Goal: Task Accomplishment & Management: Manage account settings

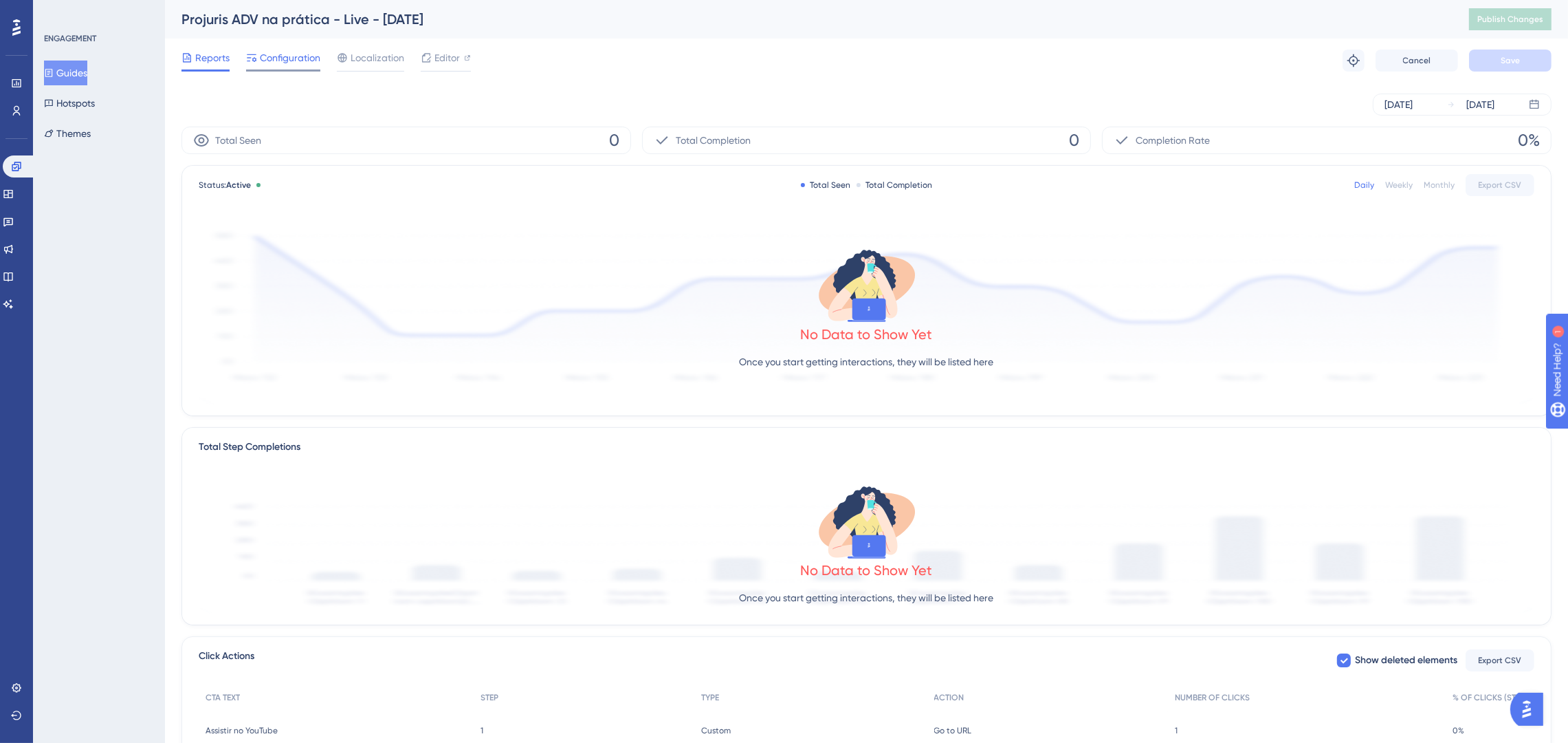
click at [310, 57] on span "Configuration" at bounding box center [290, 57] width 60 height 17
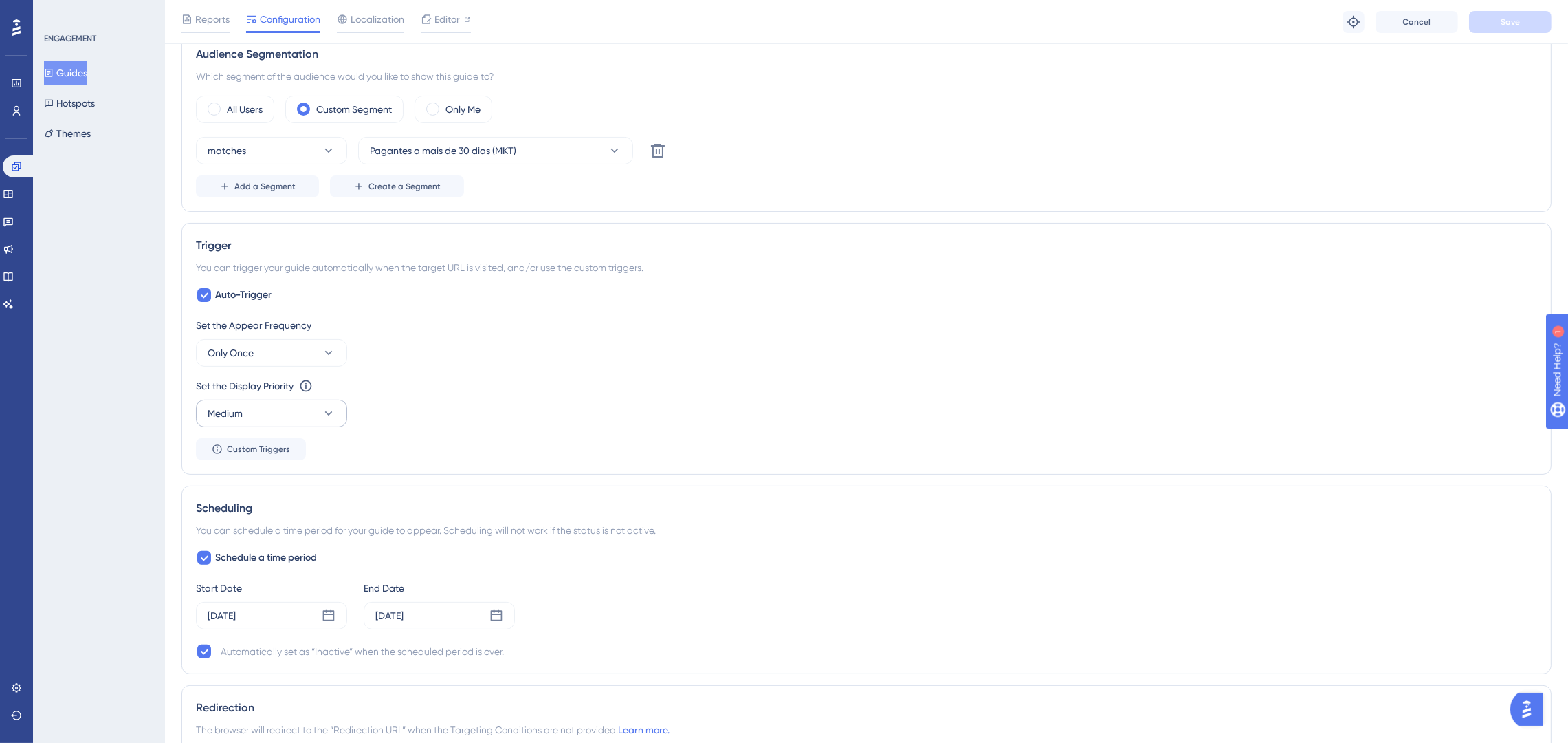
scroll to position [515, 0]
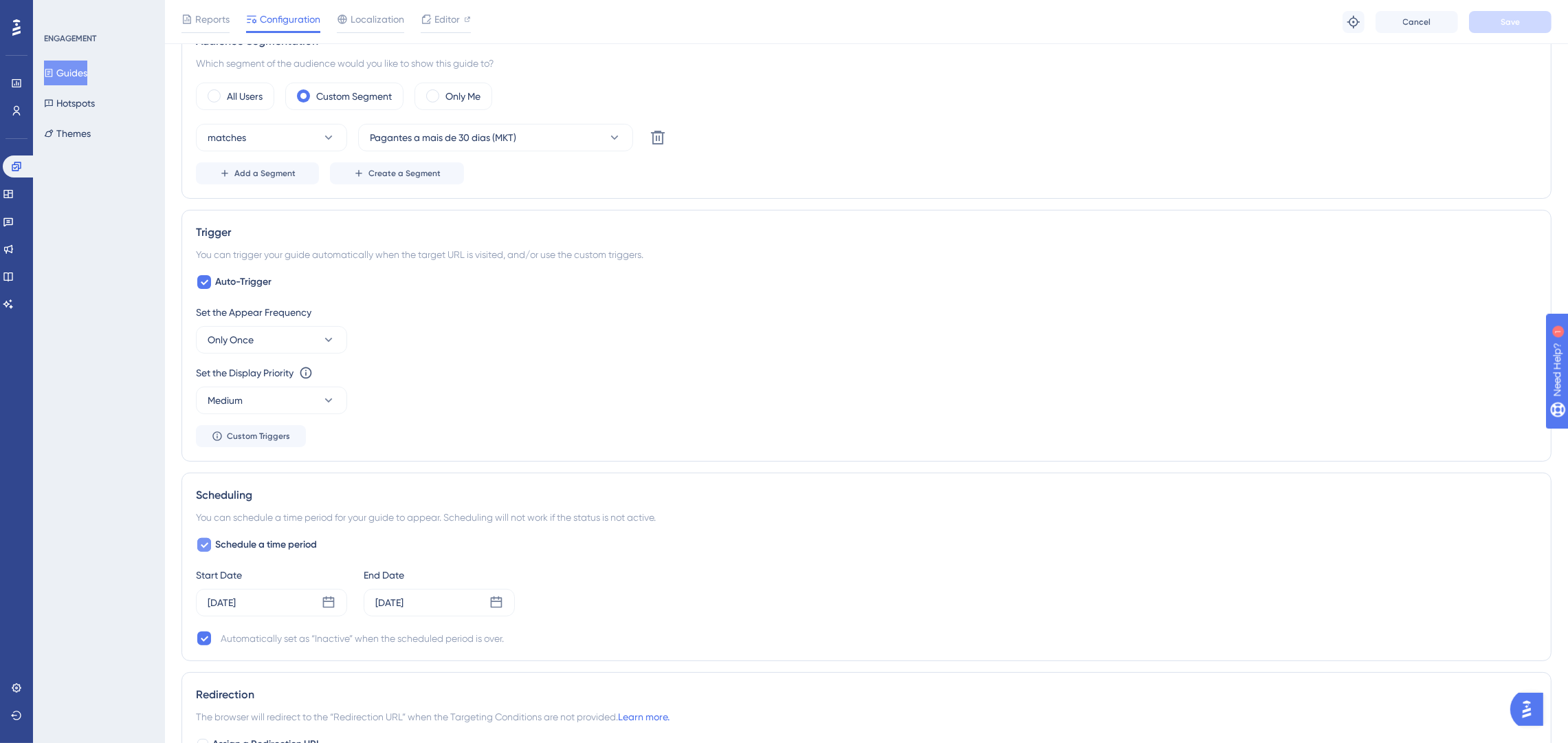
click at [245, 546] on span "Schedule a time period" at bounding box center [266, 544] width 102 height 17
checkbox input "false"
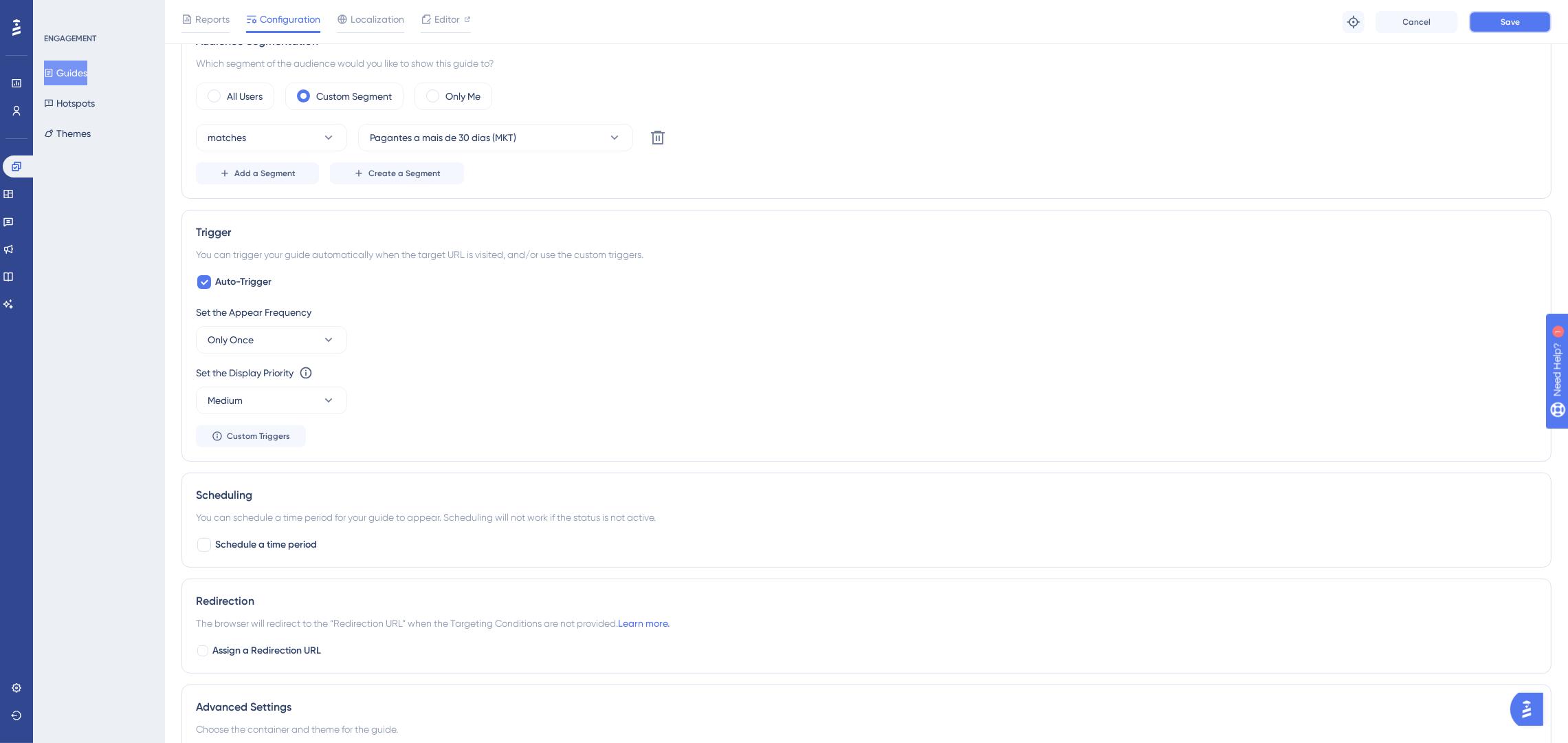
click at [1491, 20] on button "Save" at bounding box center [1510, 21] width 83 height 22
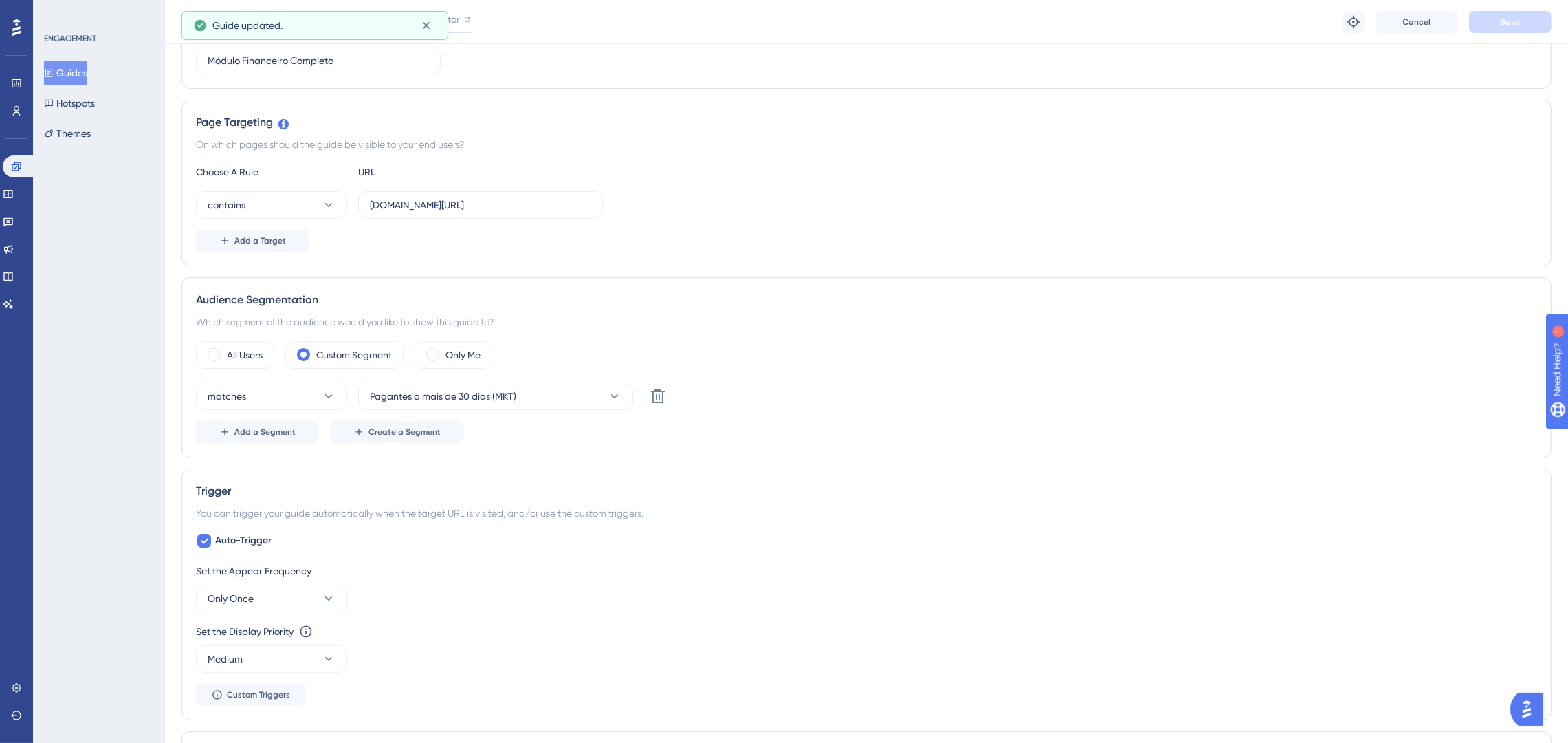
scroll to position [0, 0]
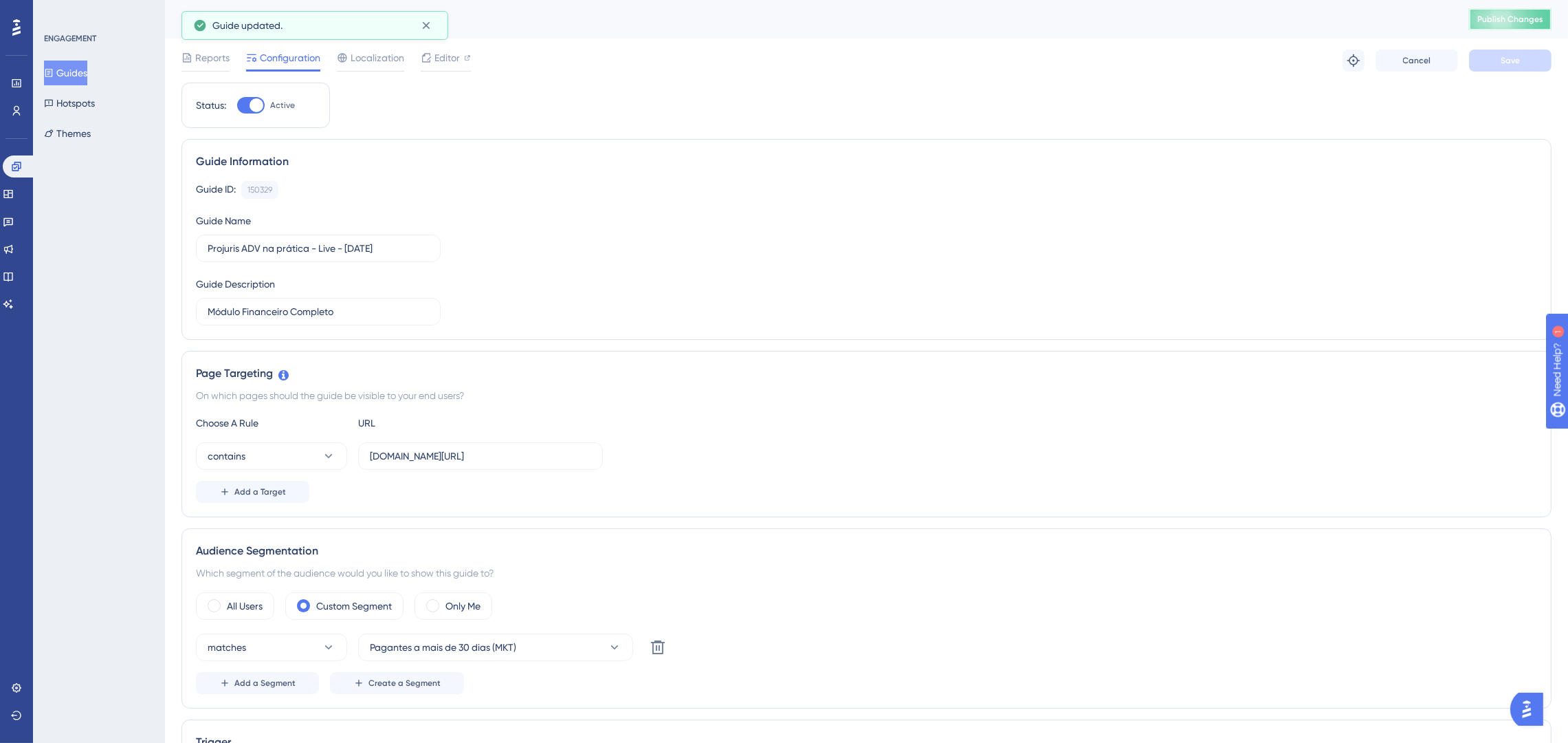
click at [1527, 16] on span "Publish Changes" at bounding box center [1511, 18] width 66 height 11
click at [797, 270] on div "Guide ID: 150329 Copy Guide Name Projuris ADV na prática - Live - 20-08-2025 Gu…" at bounding box center [866, 253] width 1341 height 145
click at [205, 67] on div "Reports" at bounding box center [206, 60] width 49 height 22
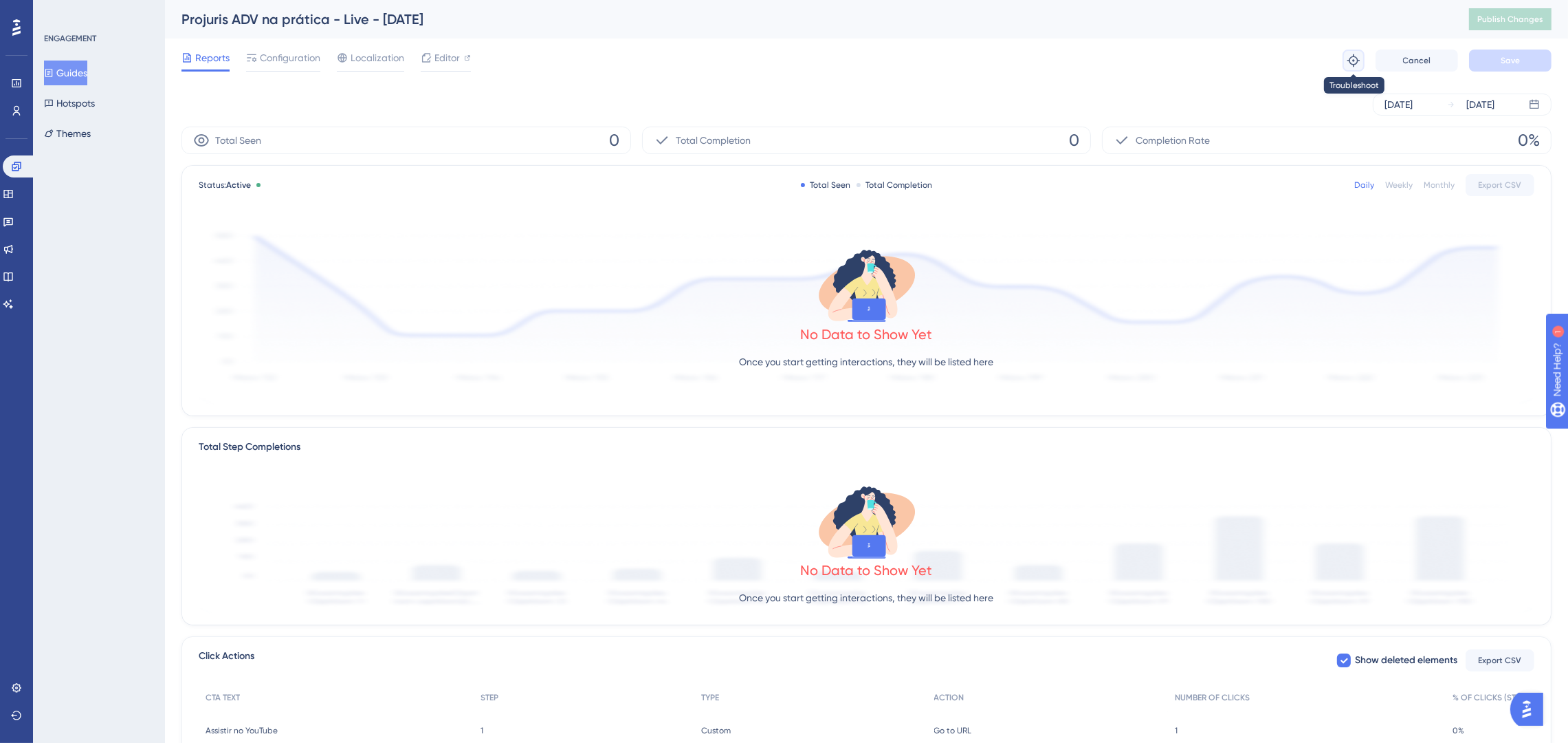
click at [1344, 60] on button at bounding box center [1353, 60] width 22 height 22
click at [19, 167] on icon at bounding box center [16, 166] width 11 height 11
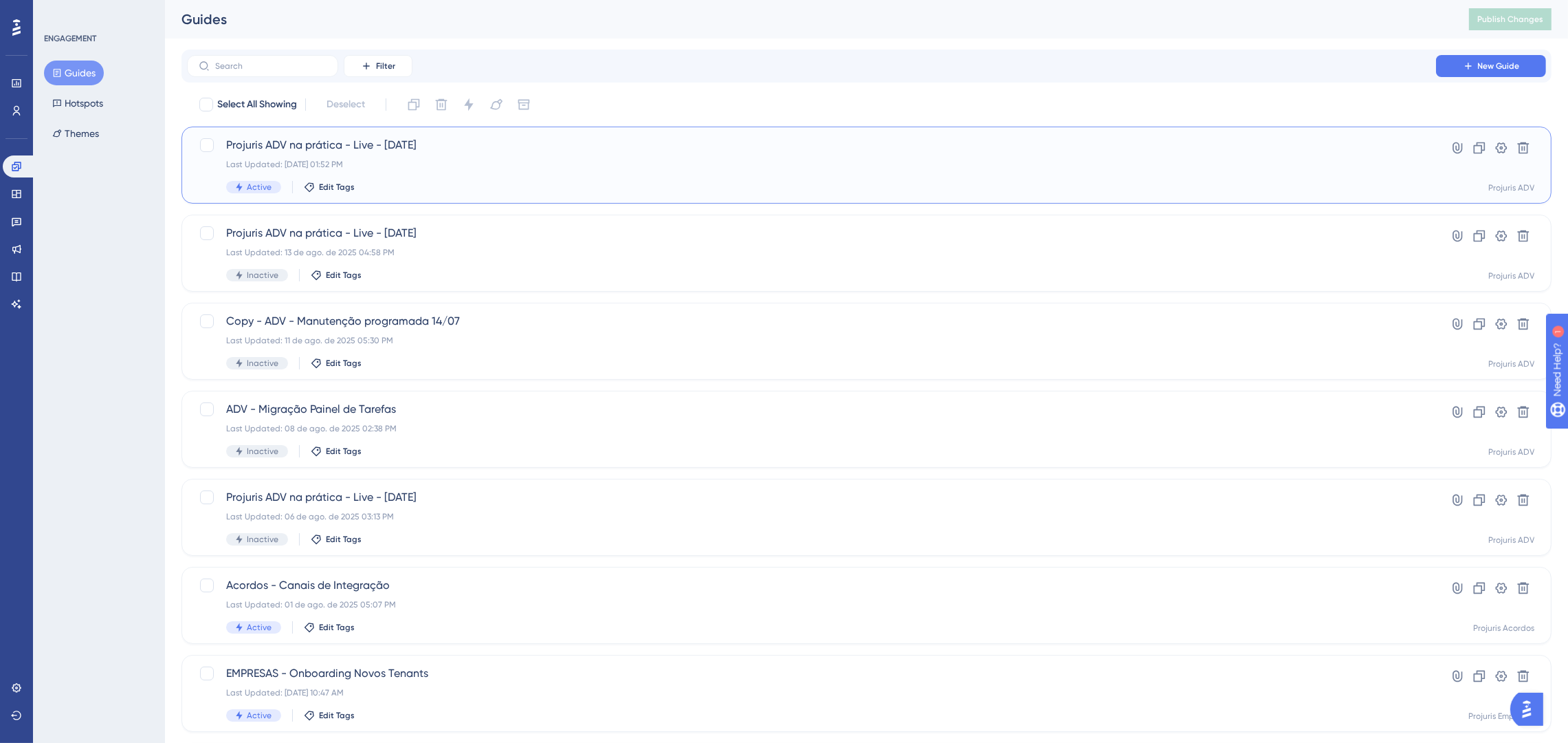
click at [621, 165] on div "Last Updated: [DATE] 01:52 PM" at bounding box center [812, 164] width 1171 height 11
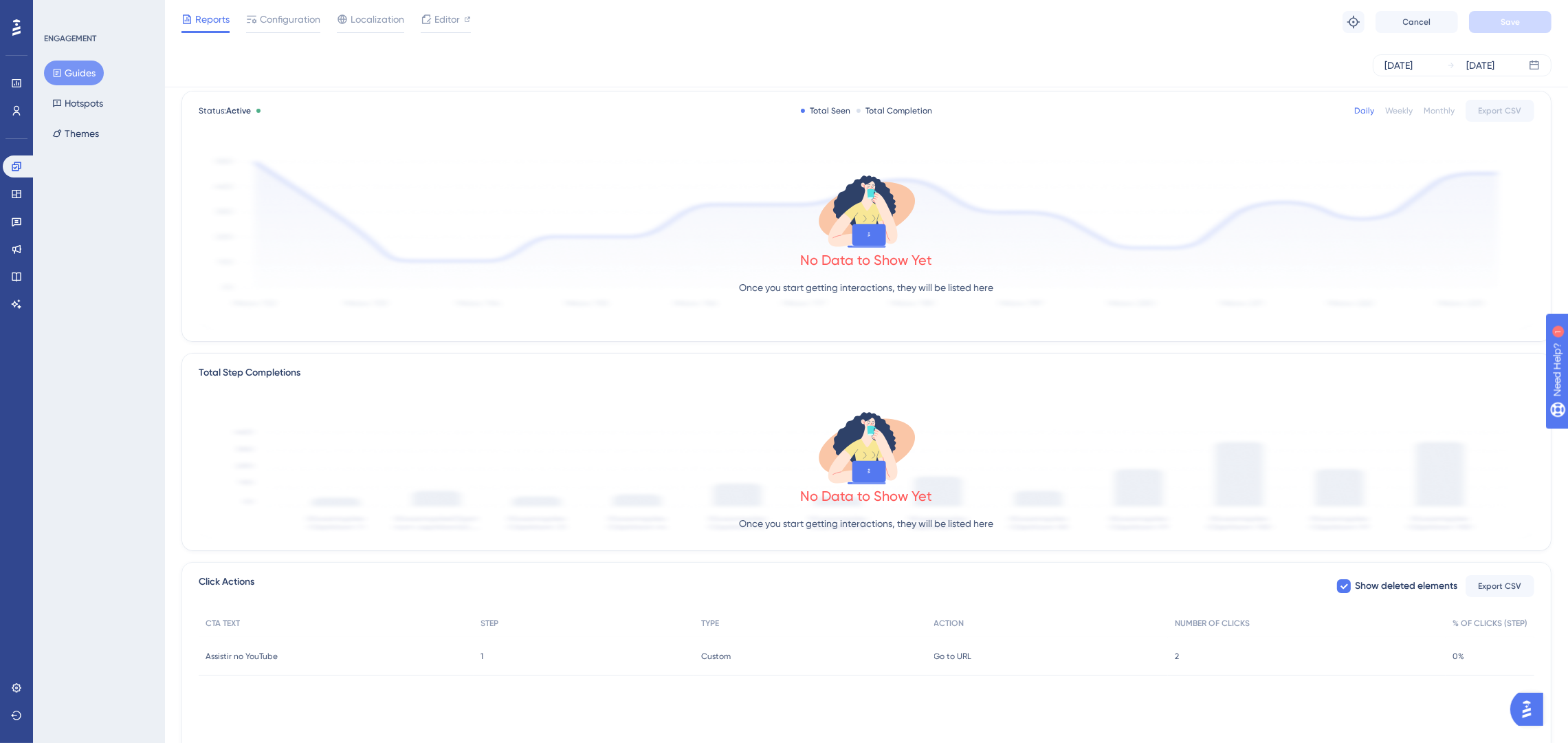
scroll to position [128, 0]
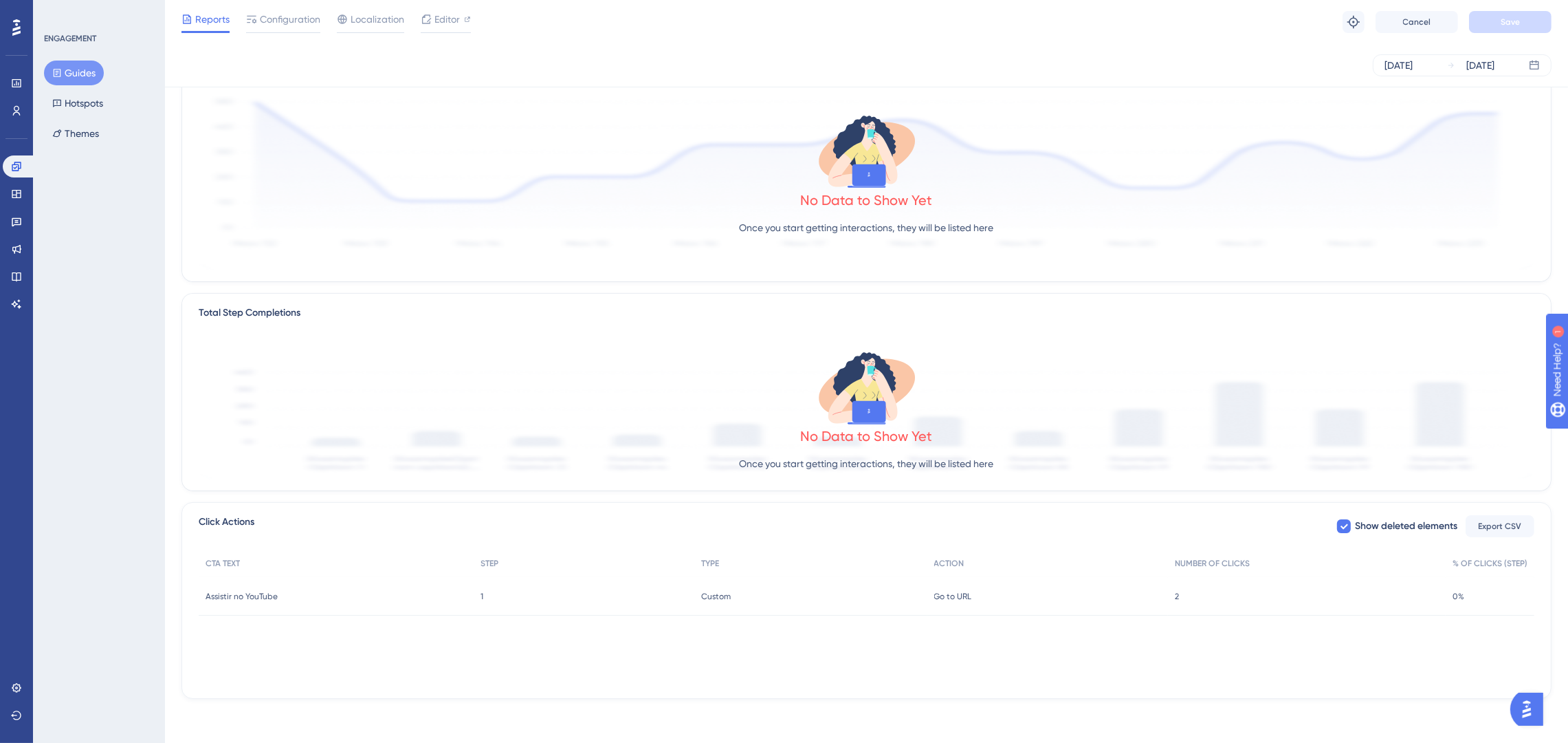
click at [1018, 422] on div "No Data to Show Yet Once you start getting interactions, they will be listed he…" at bounding box center [867, 414] width 1336 height 133
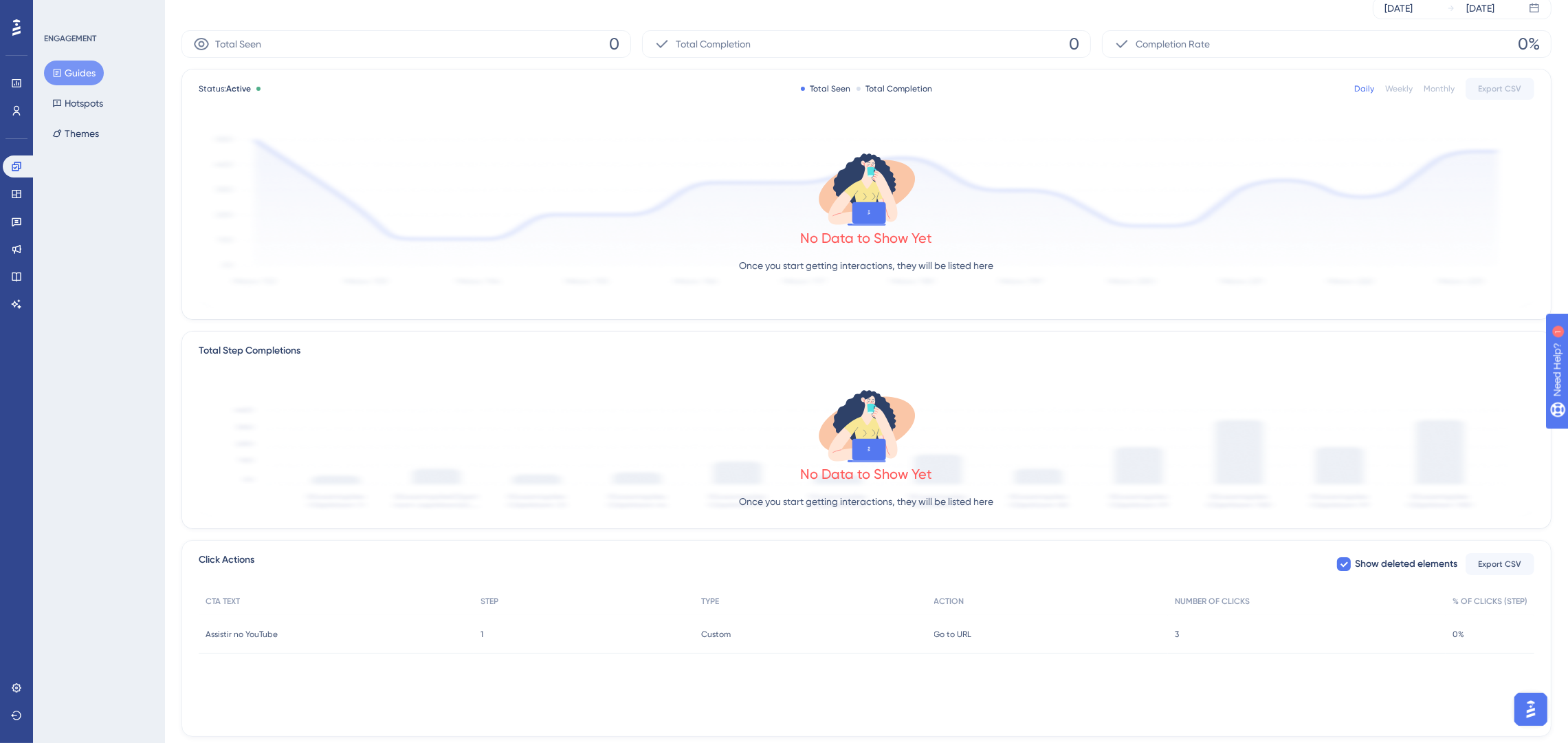
scroll to position [128, 0]
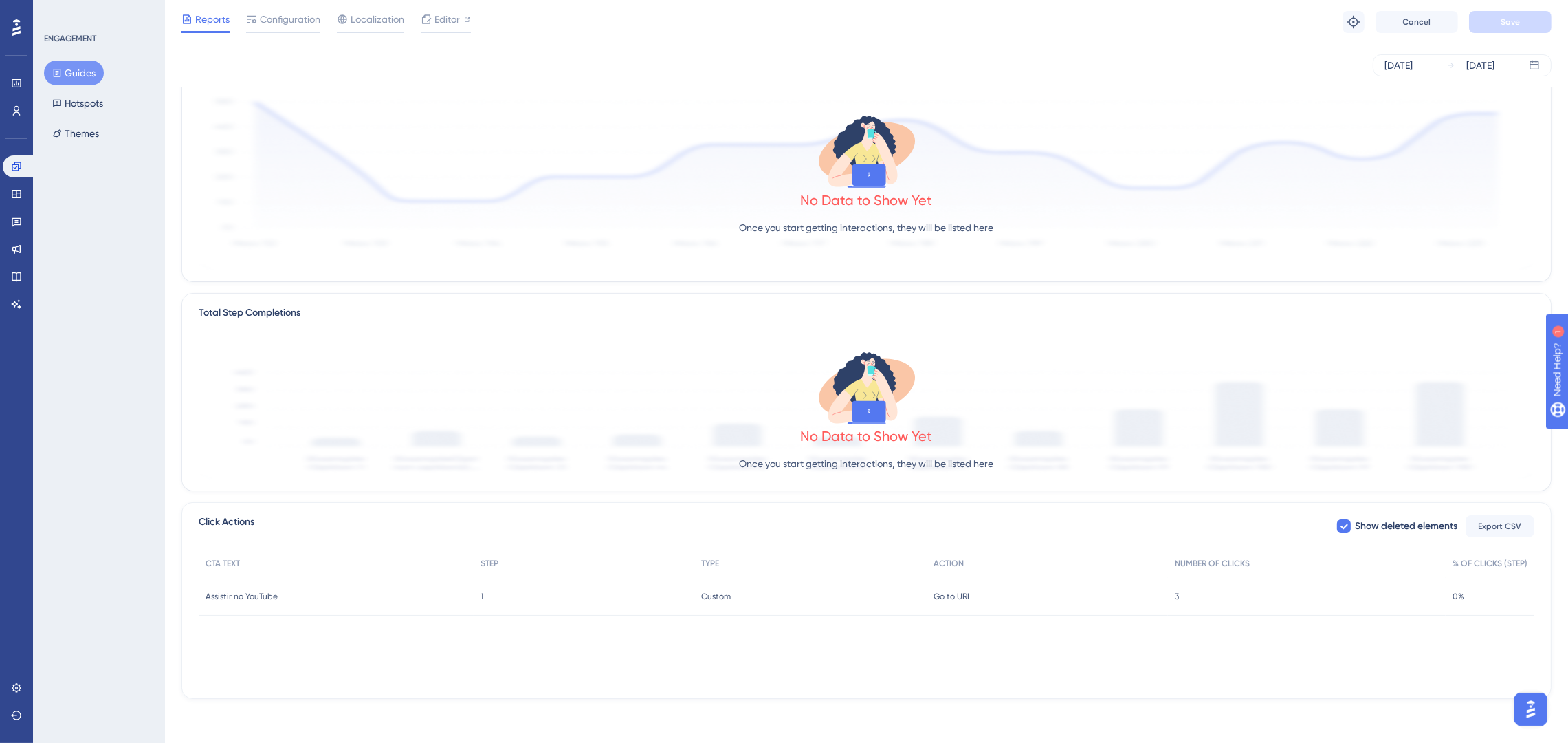
click at [894, 398] on icon at bounding box center [866, 388] width 96 height 58
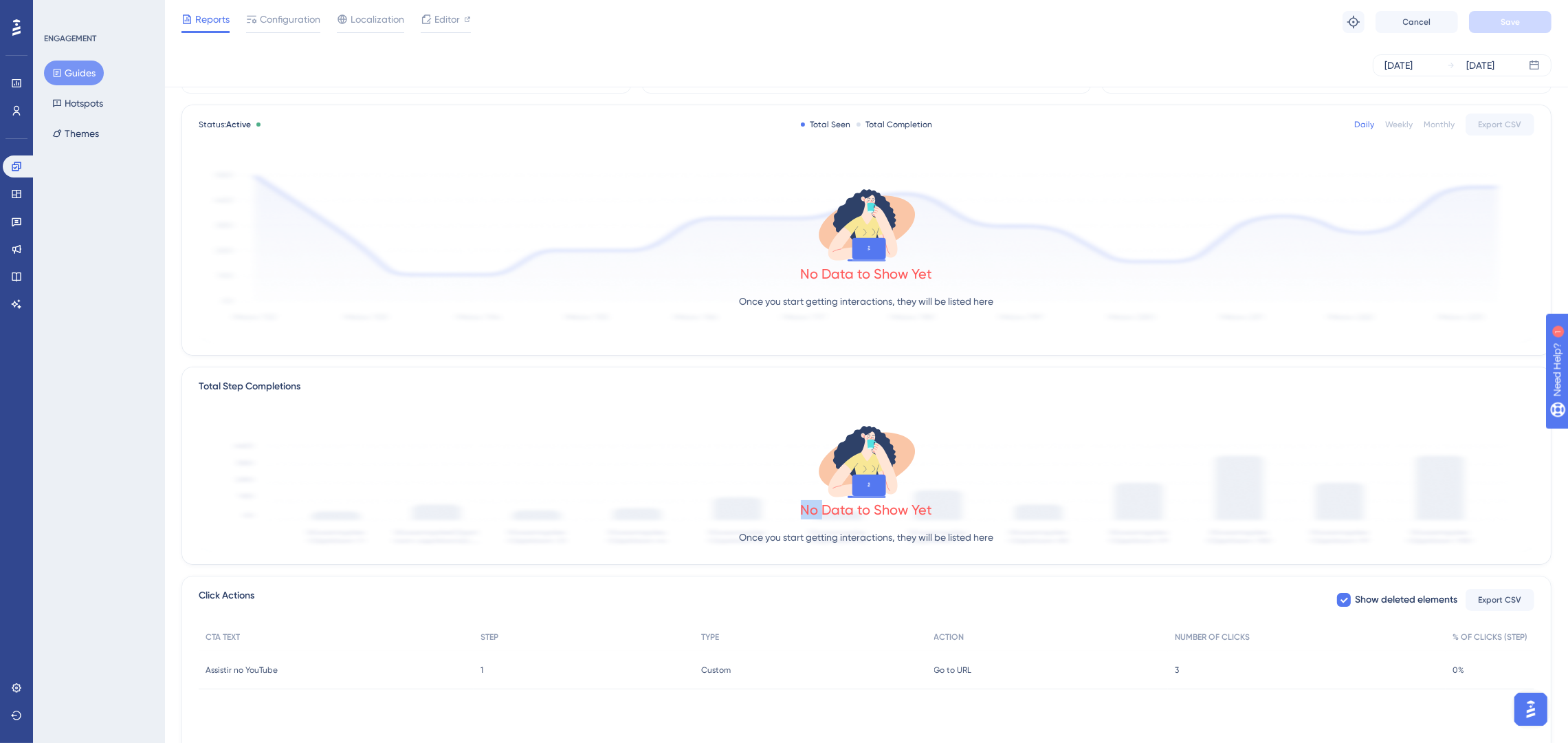
scroll to position [0, 0]
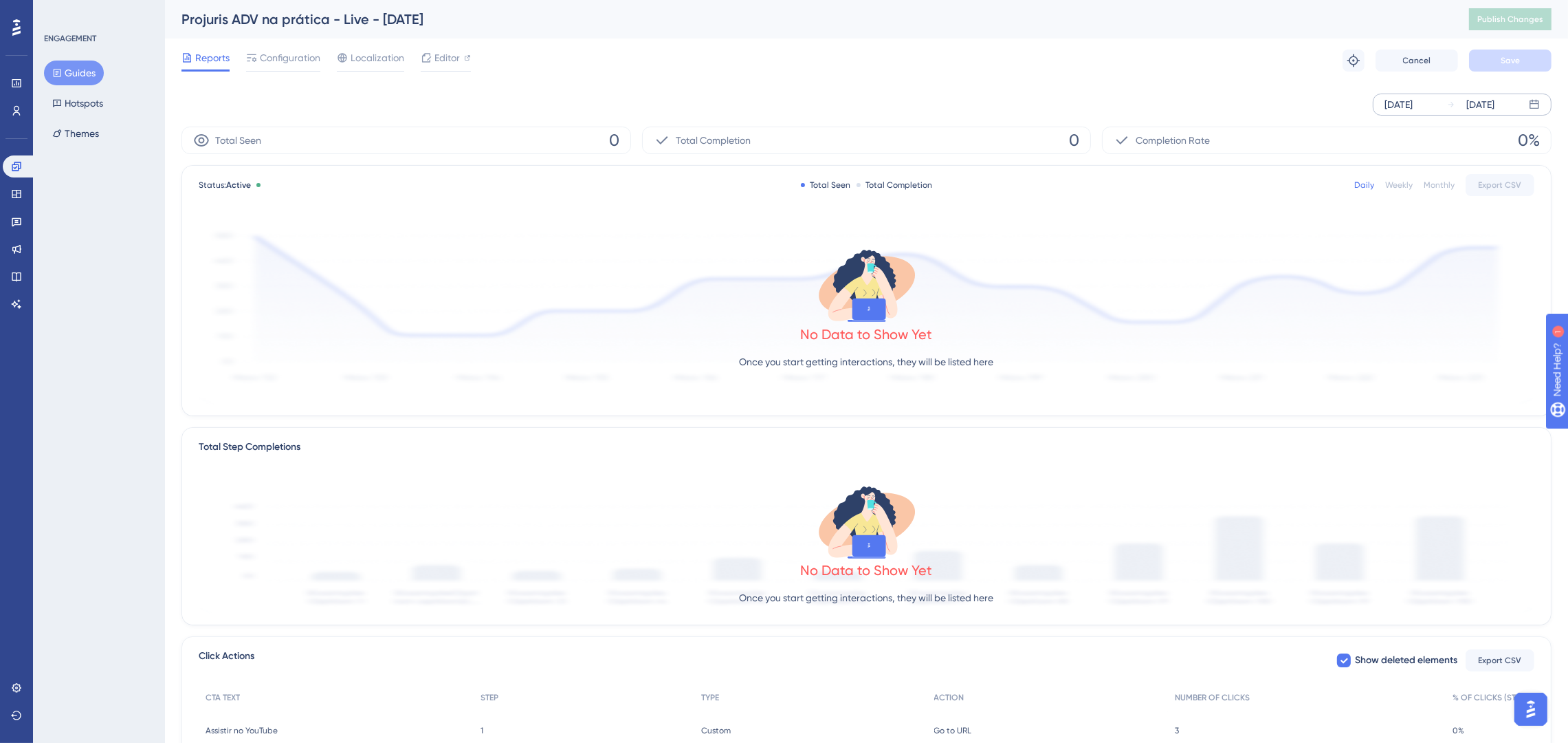
click at [1413, 103] on div "[DATE]" at bounding box center [1398, 104] width 28 height 17
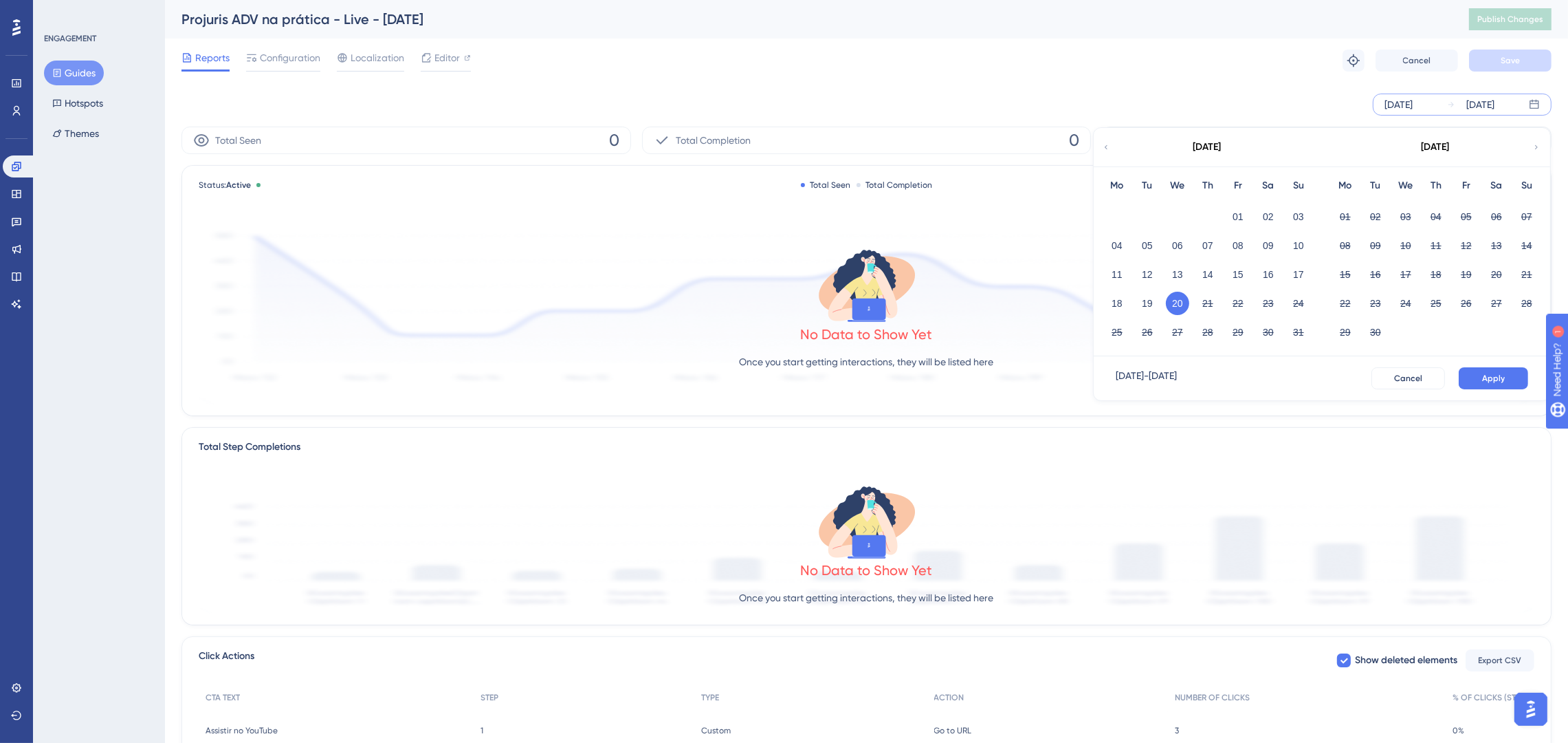
click at [1239, 86] on div "Aug 20 2025 Aug 20 2025 August 2025 Mo Tu We Th Fr Sa Su 01 02 03 04 05 06 07 0…" at bounding box center [866, 104] width 1370 height 44
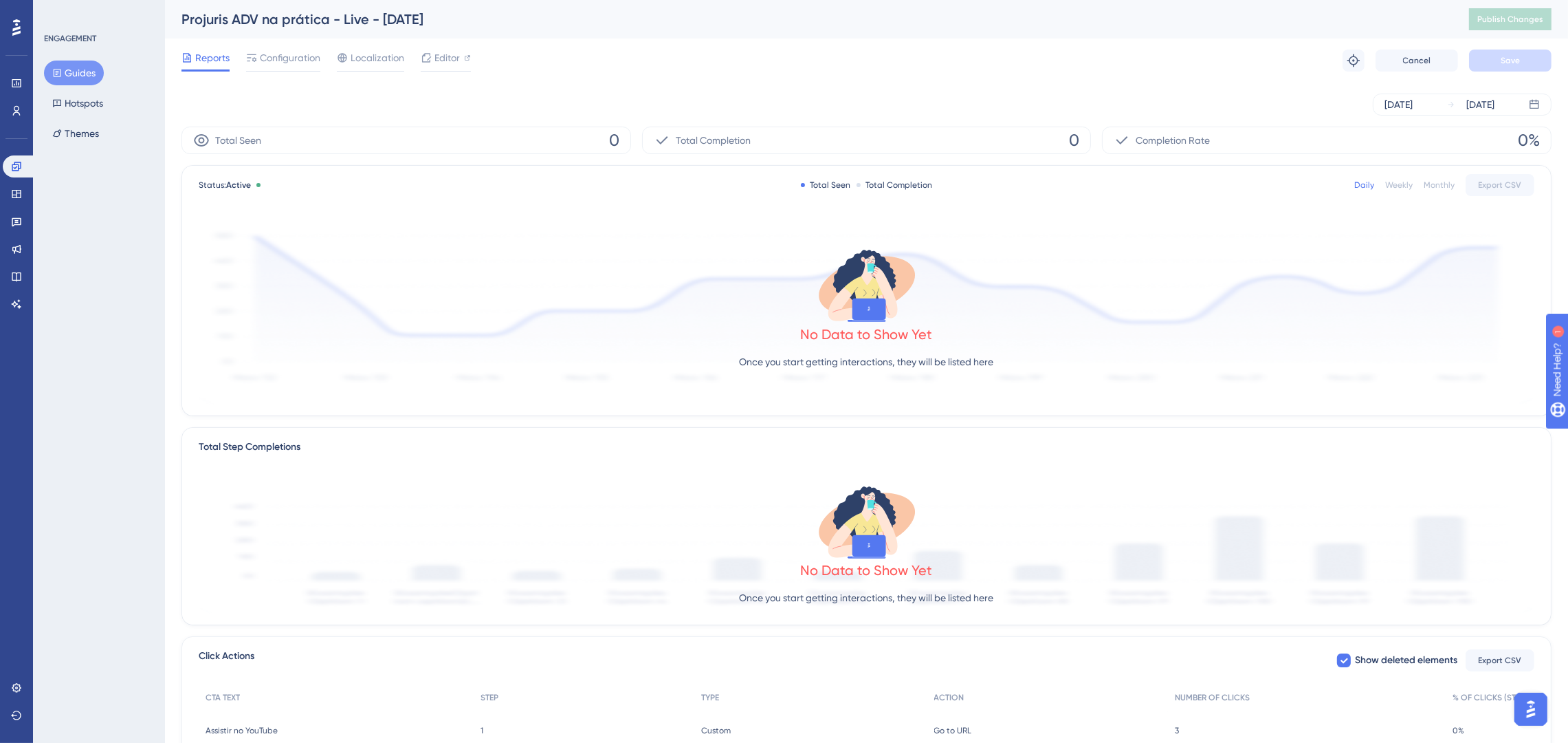
drag, startPoint x: 771, startPoint y: 72, endPoint x: 766, endPoint y: 89, distance: 17.7
click at [768, 83] on div "Performance Users Engagement Widgets Feedback Product Updates Knowledge Base AI…" at bounding box center [866, 427] width 1403 height 855
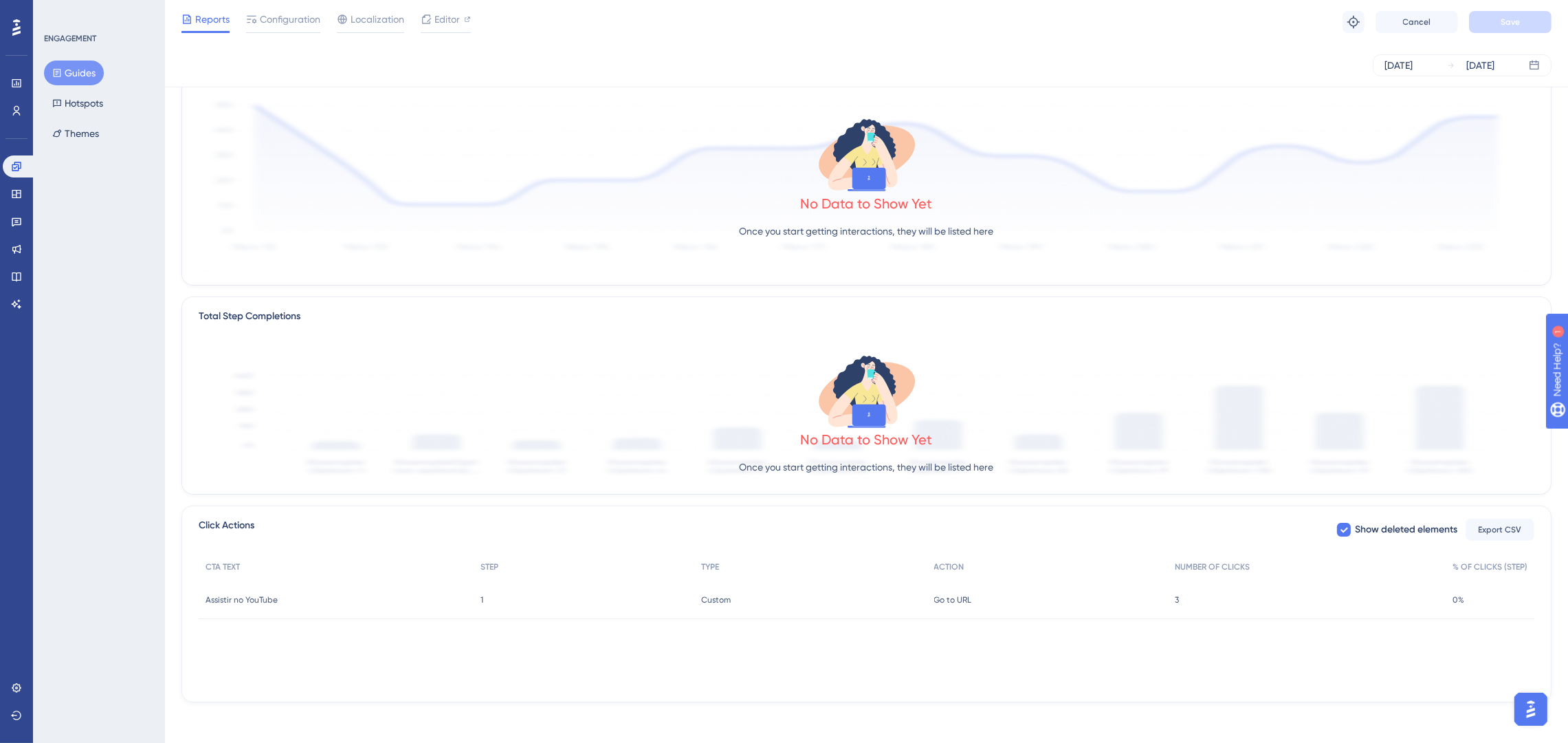
scroll to position [128, 0]
click at [617, 323] on div "Total Step Completions No Data to Show Yet Once you start getting interactions,…" at bounding box center [867, 391] width 1369 height 197
drag, startPoint x: 569, startPoint y: 447, endPoint x: 572, endPoint y: 473, distance: 26.2
click at [571, 452] on div "No Data to Show Yet Once you start getting interactions, they will be listed he…" at bounding box center [867, 414] width 1336 height 133
click at [1221, 517] on div "Click Actions Show deleted elements Export CSV" at bounding box center [867, 525] width 1336 height 24
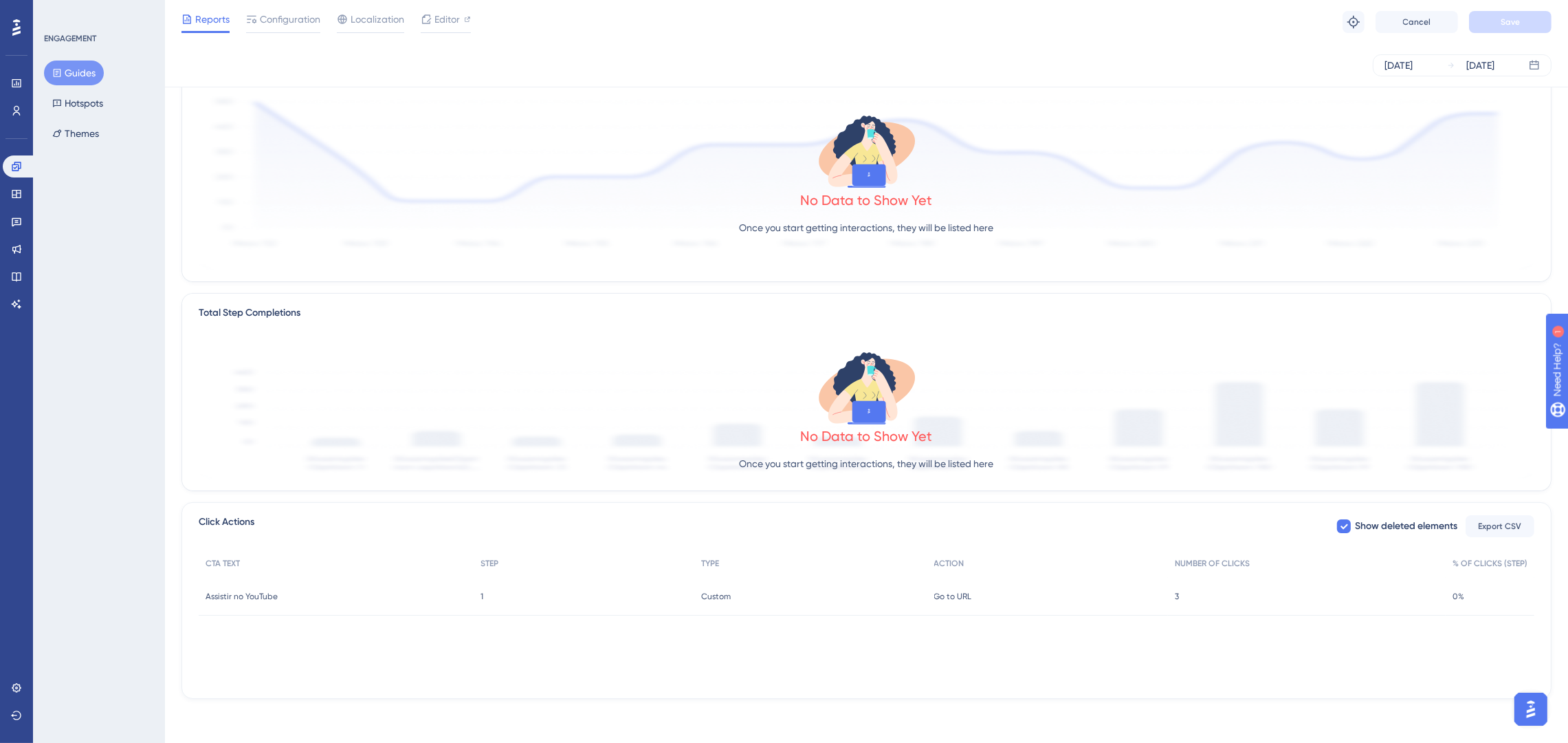
click at [1221, 517] on div "Click Actions Show deleted elements Export CSV" at bounding box center [867, 525] width 1336 height 24
click at [1206, 523] on div "Click Actions Show deleted elements Export CSV" at bounding box center [867, 525] width 1336 height 24
drag, startPoint x: 987, startPoint y: 381, endPoint x: 1014, endPoint y: 378, distance: 27.2
click at [1003, 381] on div "No Data to Show Yet Once you start getting interactions, they will be listed he…" at bounding box center [867, 414] width 1336 height 133
click at [1026, 422] on div "No Data to Show Yet Once you start getting interactions, they will be listed he…" at bounding box center [867, 414] width 1336 height 133
